Goal: Transaction & Acquisition: Purchase product/service

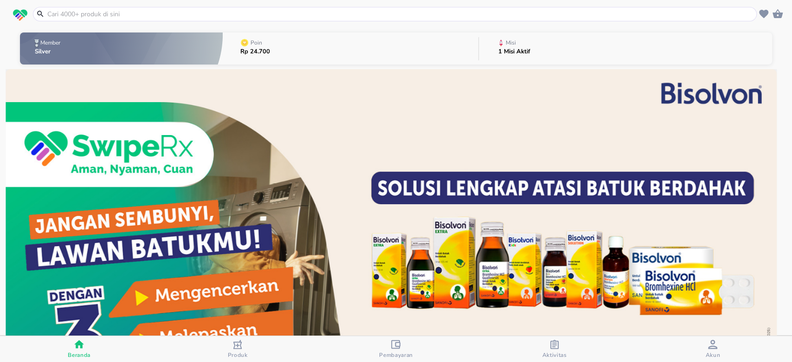
click at [237, 10] on input "text" at bounding box center [400, 14] width 708 height 10
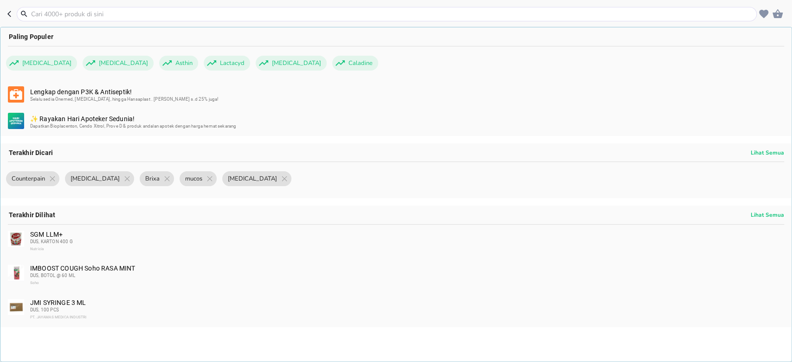
paste input "Fitbon"
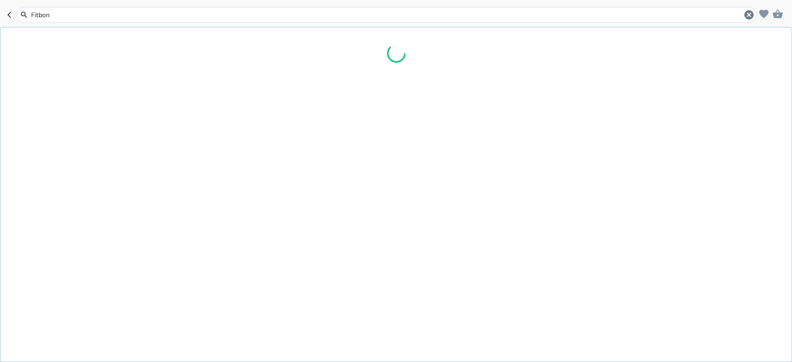
type input "Fitbon"
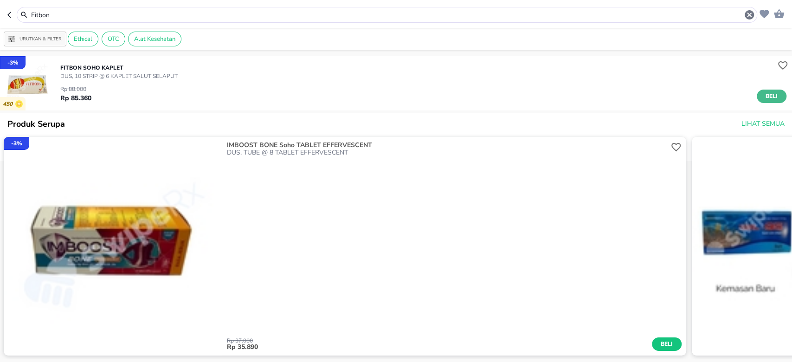
click at [474, 93] on span "Beli" at bounding box center [771, 96] width 16 height 10
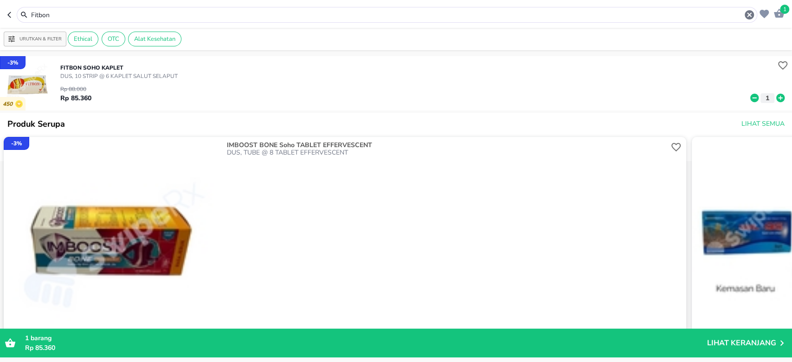
drag, startPoint x: 161, startPoint y: 12, endPoint x: 0, endPoint y: -6, distance: 162.3
click at [0, 0] on html "Halo Apotek Pahala 3357, selamat datang! 1 Fitbon Urutkan & Filter Ethical OTC …" at bounding box center [396, 0] width 792 height 0
paste input "[PERSON_NAME]"
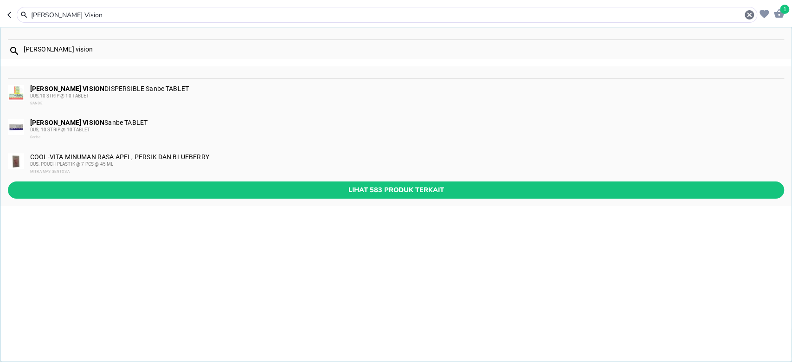
type input "[PERSON_NAME] Vision"
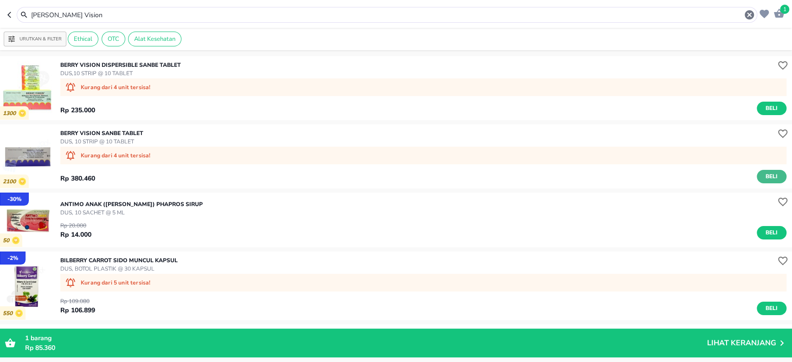
click at [474, 173] on span "Beli" at bounding box center [771, 177] width 16 height 10
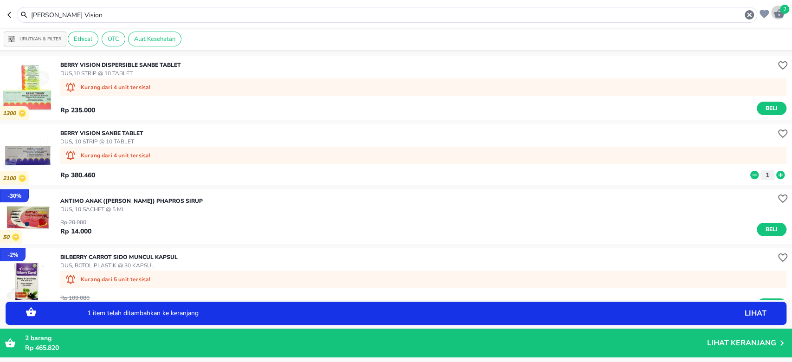
click at [474, 10] on span "2" at bounding box center [784, 9] width 9 height 9
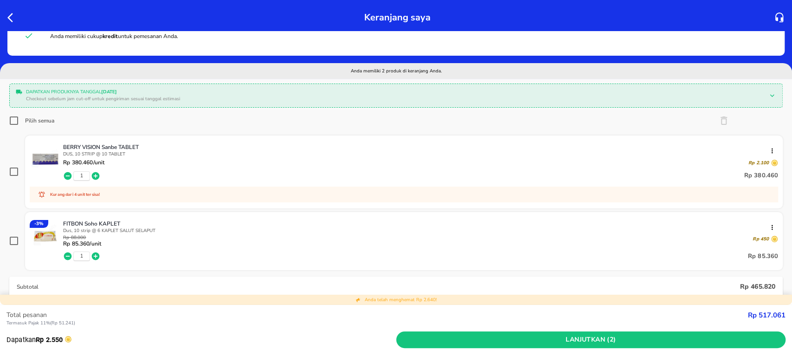
scroll to position [62, 0]
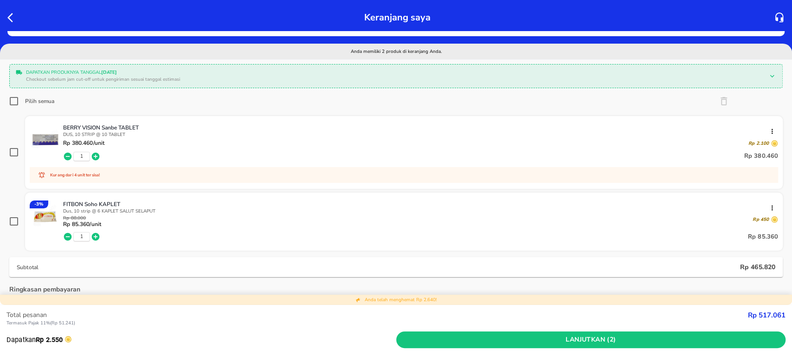
click at [10, 98] on input "Pilih semua" at bounding box center [13, 100] width 9 height 9
checkbox input "true"
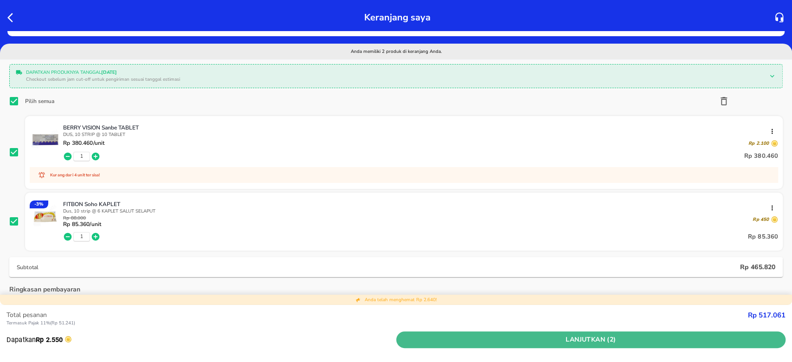
click at [474, 217] on span "Lanjutkan (2)" at bounding box center [591, 340] width 382 height 12
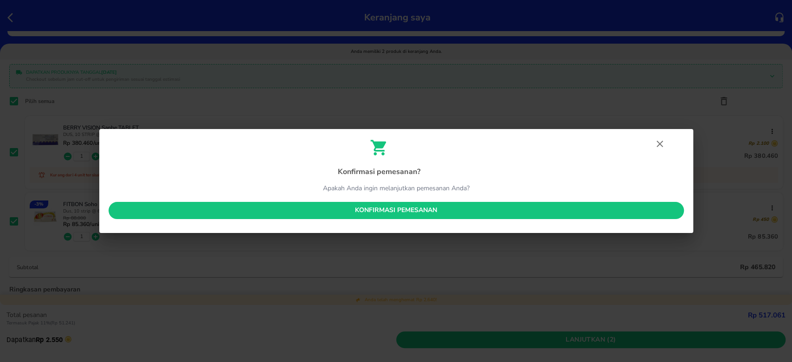
click at [474, 213] on span "Konfirmasi pemesanan" at bounding box center [396, 211] width 560 height 12
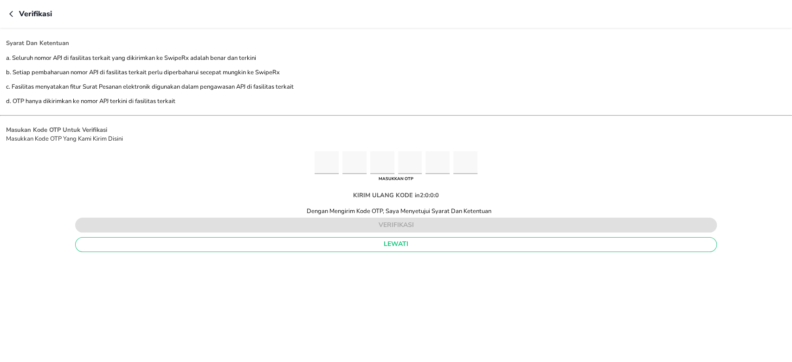
click at [9, 15] on div "Verifikasi" at bounding box center [396, 14] width 792 height 28
click at [13, 14] on icon "button" at bounding box center [12, 13] width 7 height 7
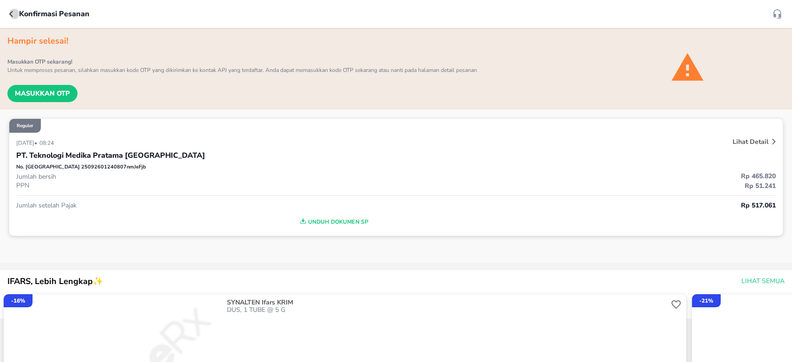
click at [12, 10] on icon "button" at bounding box center [12, 13] width 7 height 7
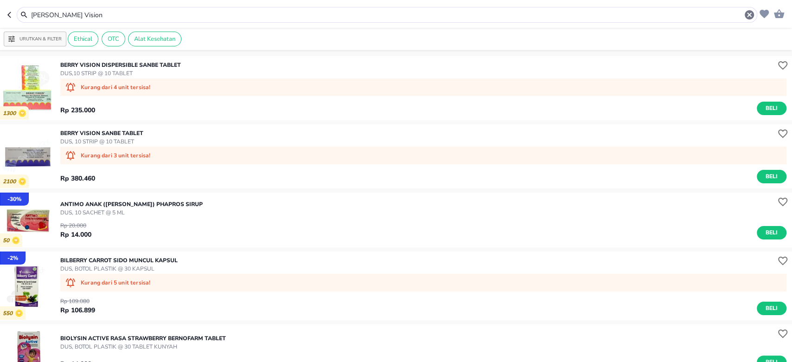
click at [6, 14] on header "[PERSON_NAME] Vision" at bounding box center [396, 14] width 792 height 28
click at [13, 18] on icon "button" at bounding box center [10, 14] width 7 height 7
type input "Fitbon"
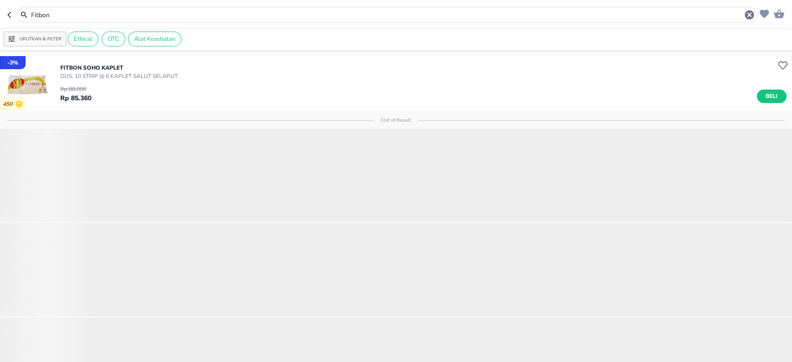
click at [13, 18] on icon "button" at bounding box center [10, 14] width 7 height 7
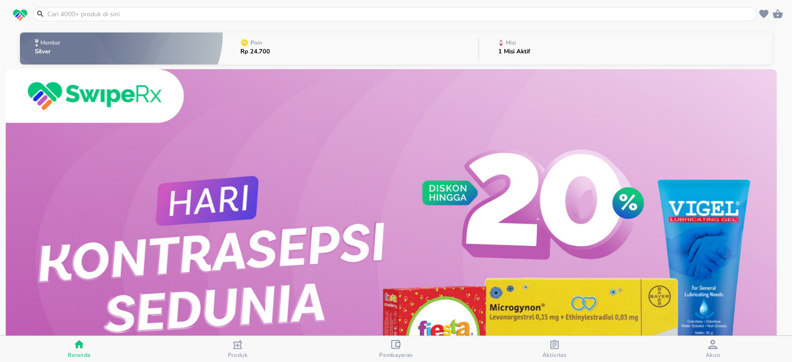
click at [474, 217] on icon "button" at bounding box center [554, 343] width 9 height 9
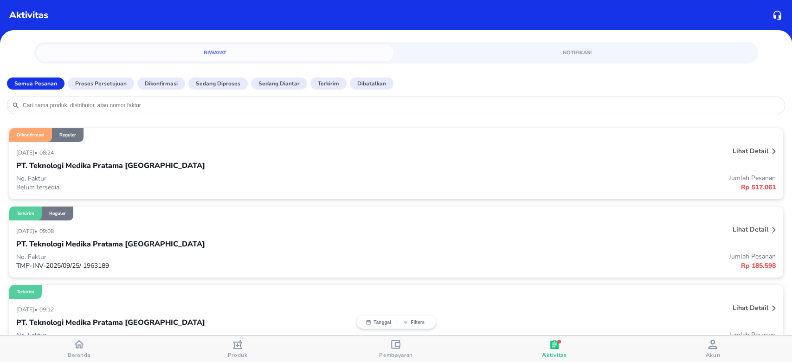
click at [474, 217] on span "Akun" at bounding box center [712, 354] width 15 height 7
